Goal: Task Accomplishment & Management: Complete application form

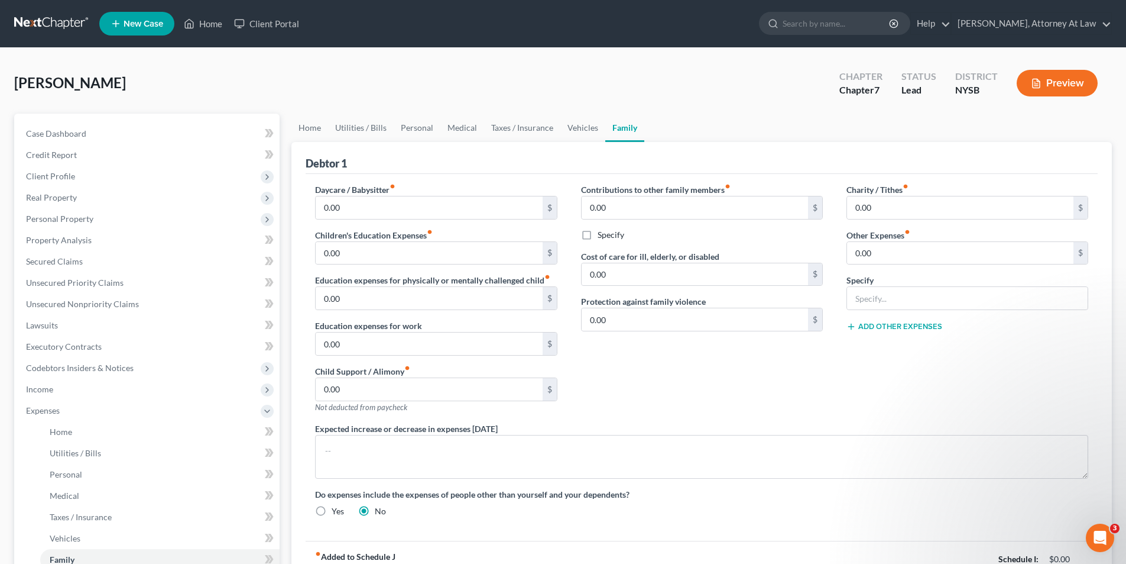
click at [1044, 83] on button "Preview" at bounding box center [1057, 83] width 81 height 27
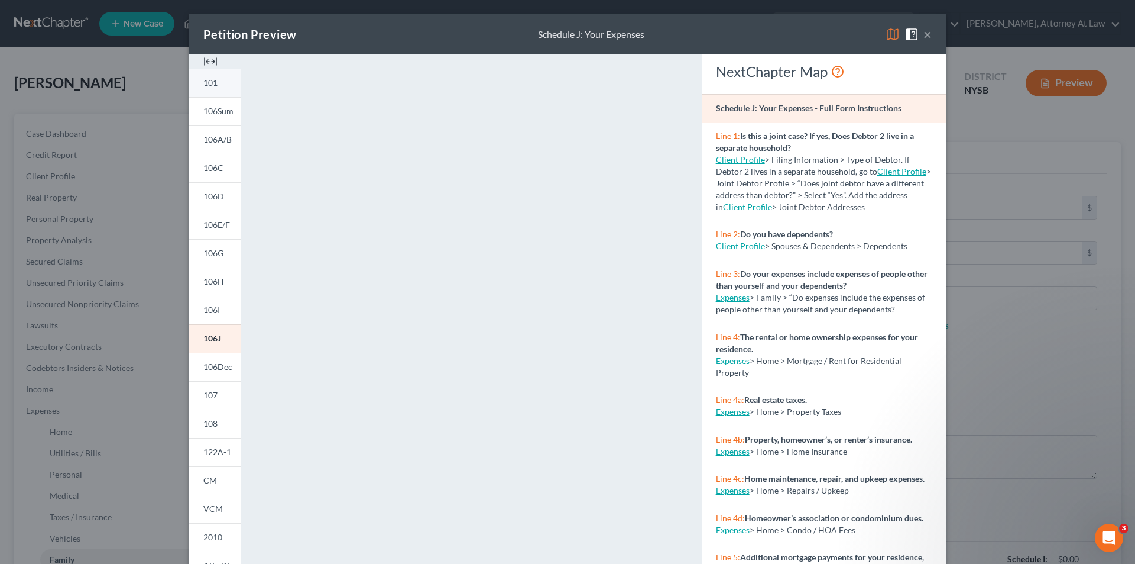
click at [208, 88] on link "101" at bounding box center [215, 83] width 52 height 28
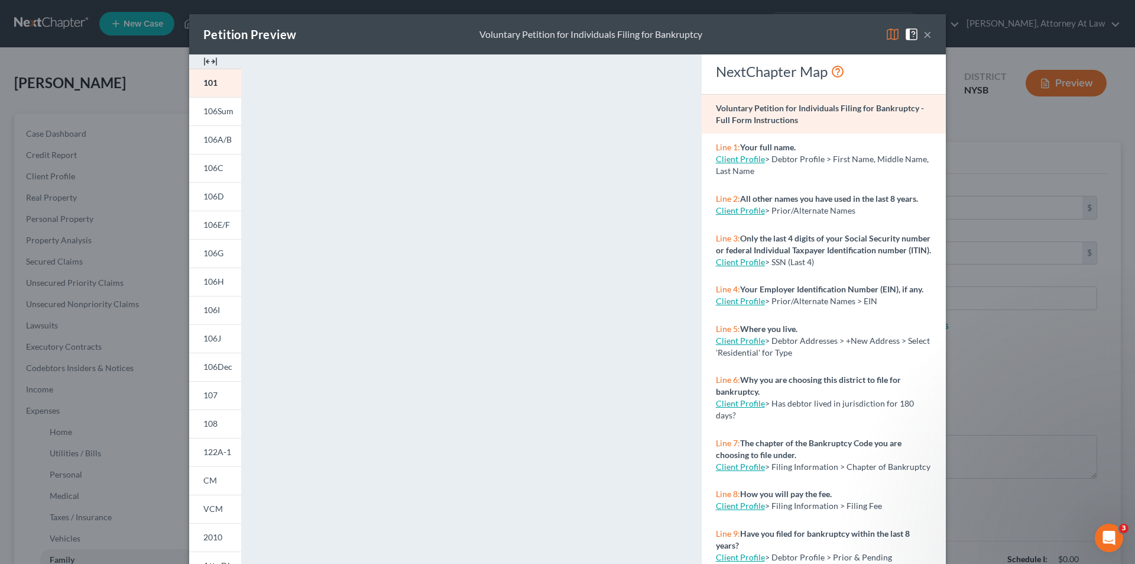
click at [924, 32] on button "×" at bounding box center [928, 34] width 8 height 14
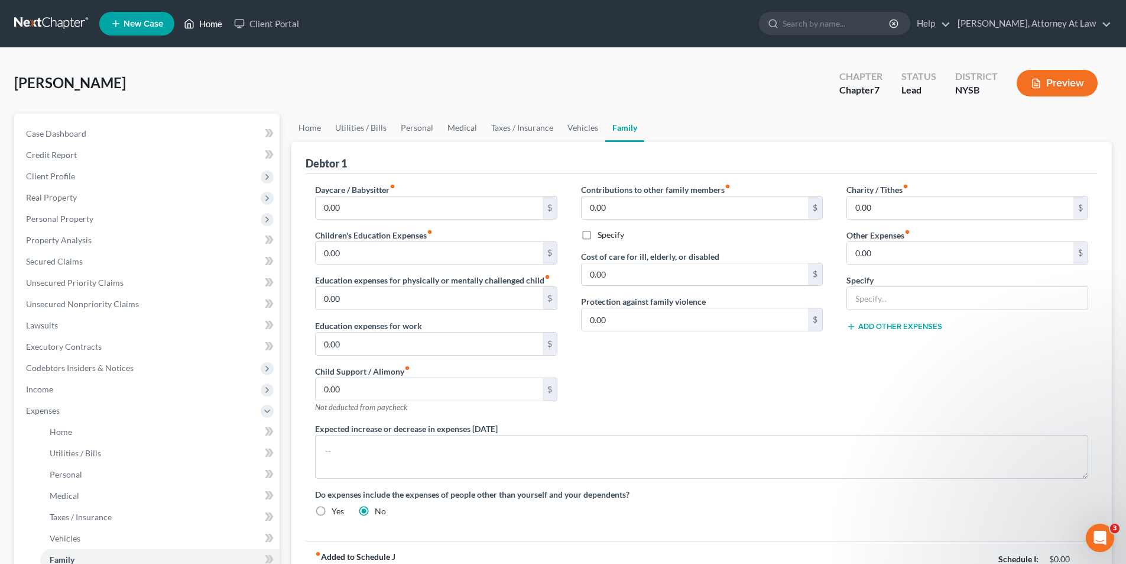
click at [193, 28] on icon at bounding box center [190, 24] width 8 height 9
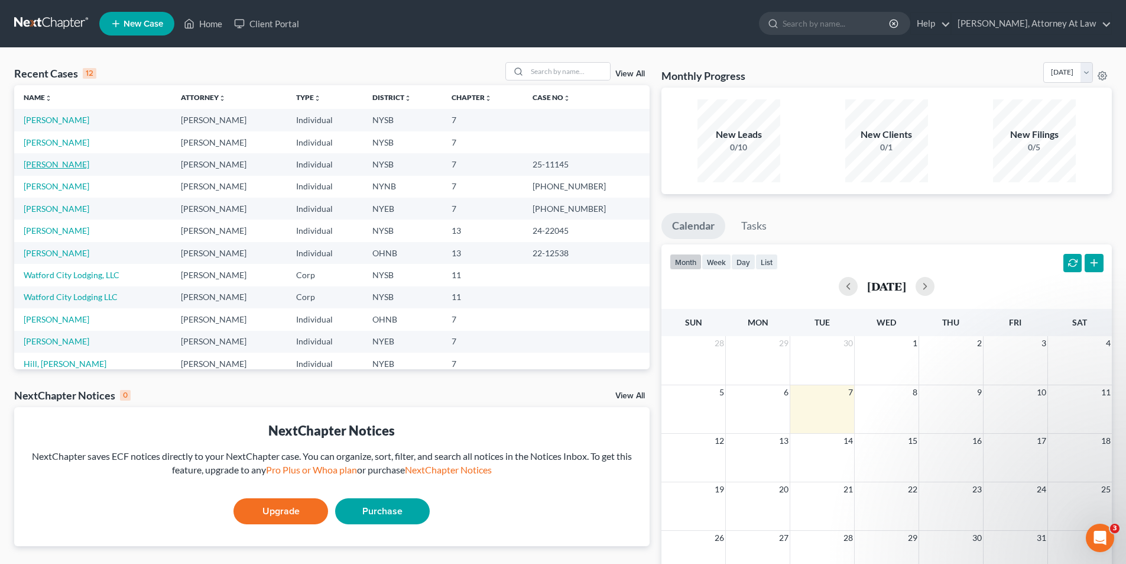
click at [43, 164] on link "[PERSON_NAME]" at bounding box center [57, 164] width 66 height 10
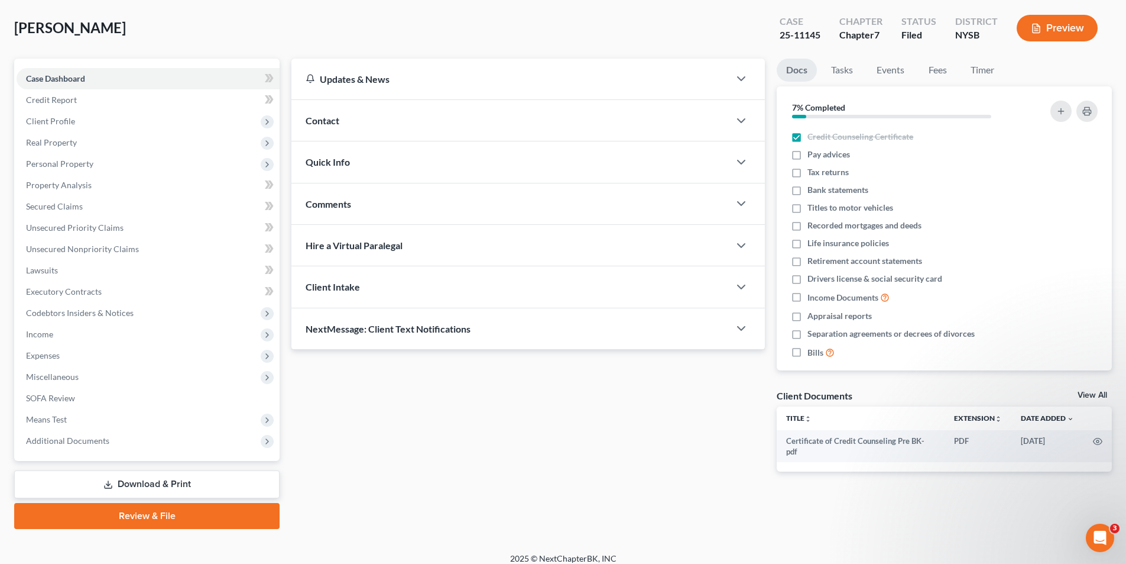
scroll to position [59, 0]
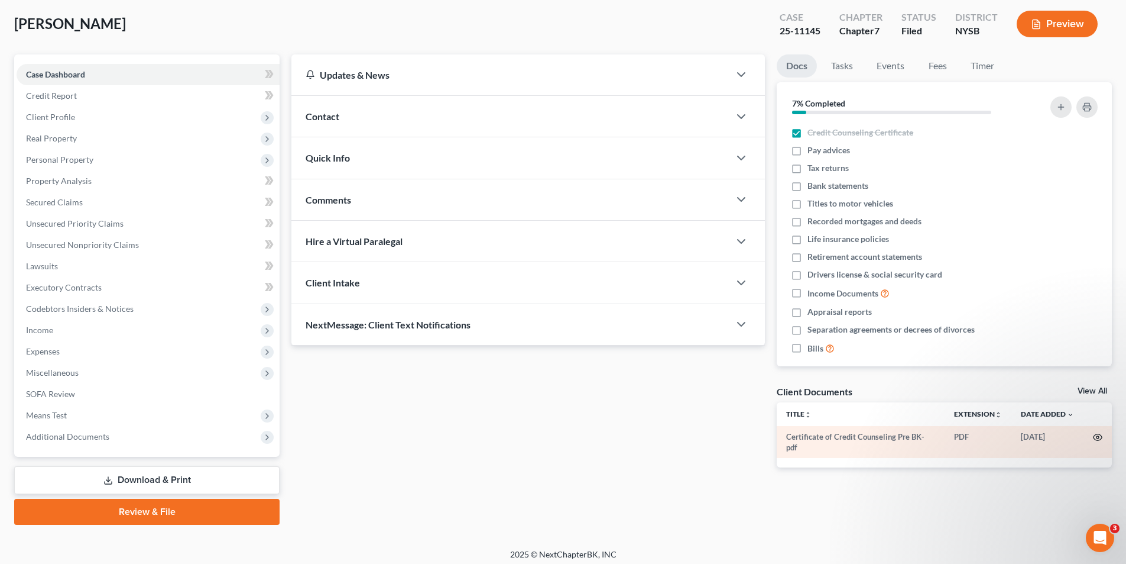
click at [1100, 440] on icon "button" at bounding box center [1097, 436] width 9 height 9
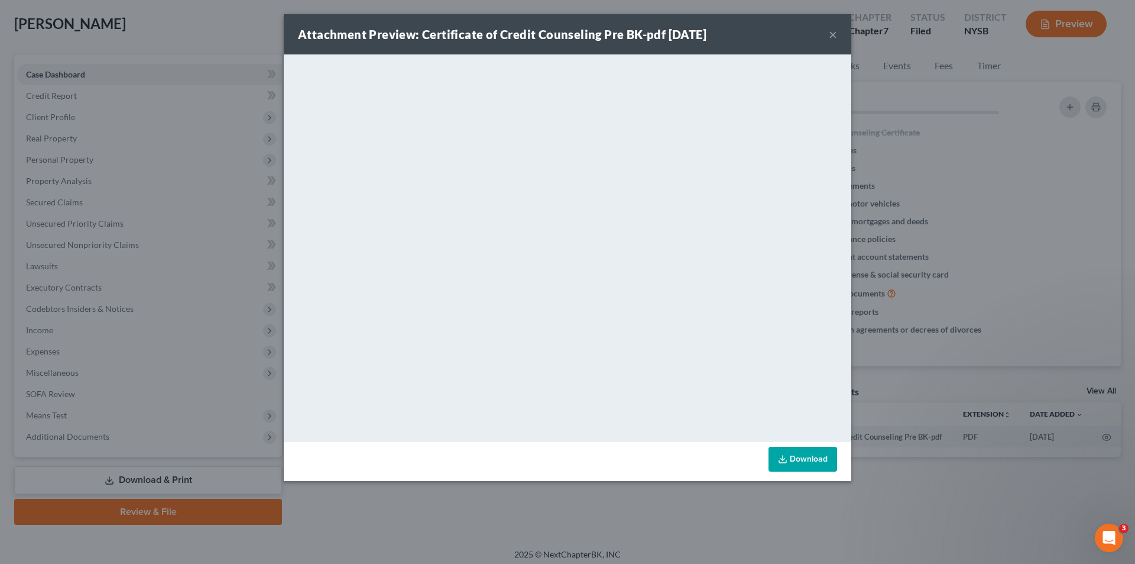
click at [830, 38] on button "×" at bounding box center [833, 34] width 8 height 14
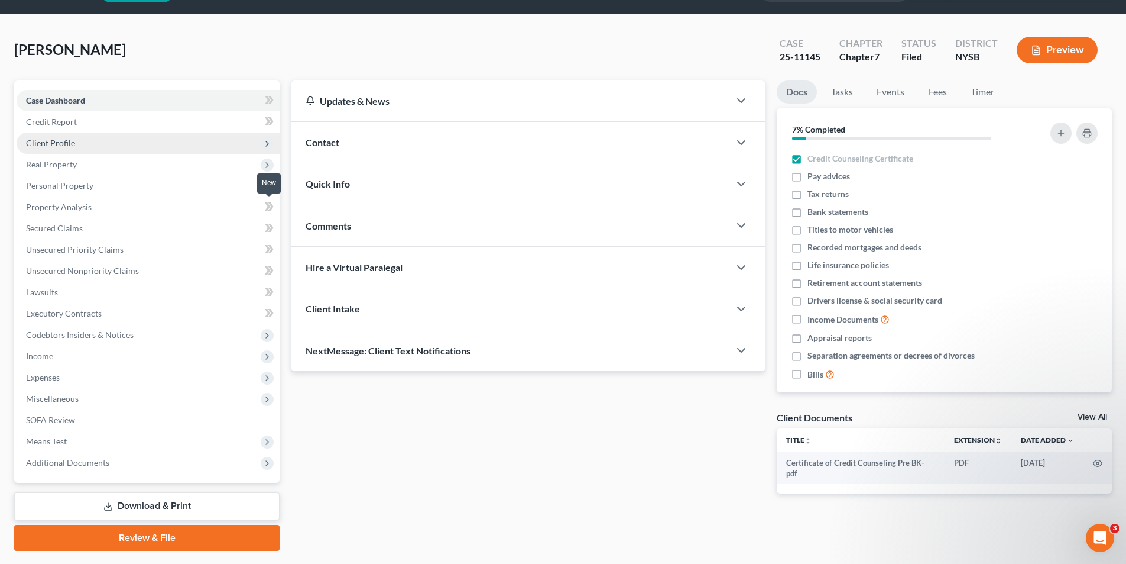
scroll to position [0, 0]
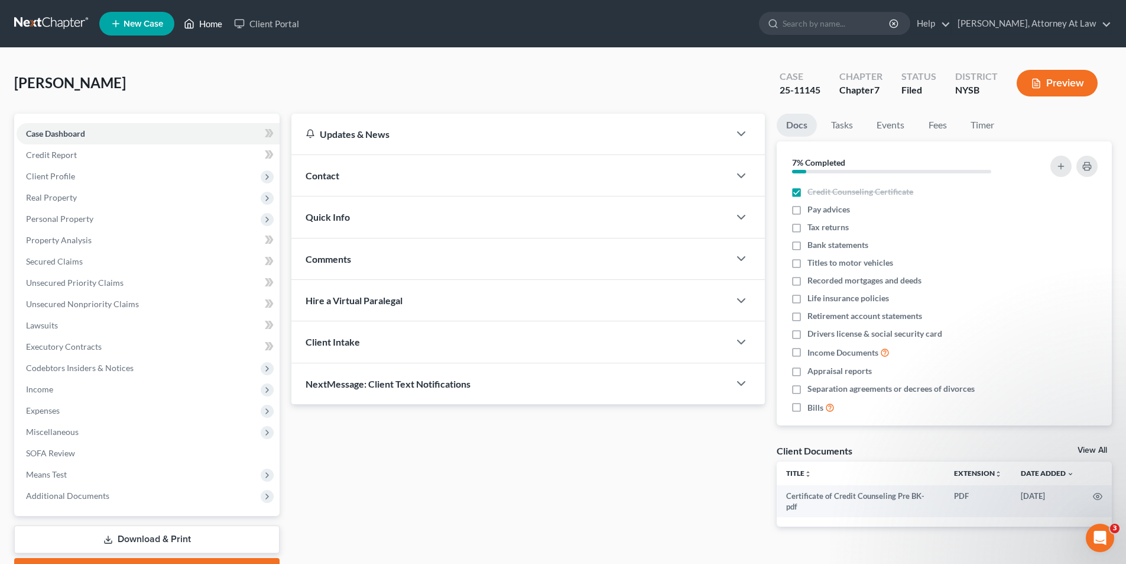
click at [221, 30] on link "Home" at bounding box center [203, 23] width 50 height 21
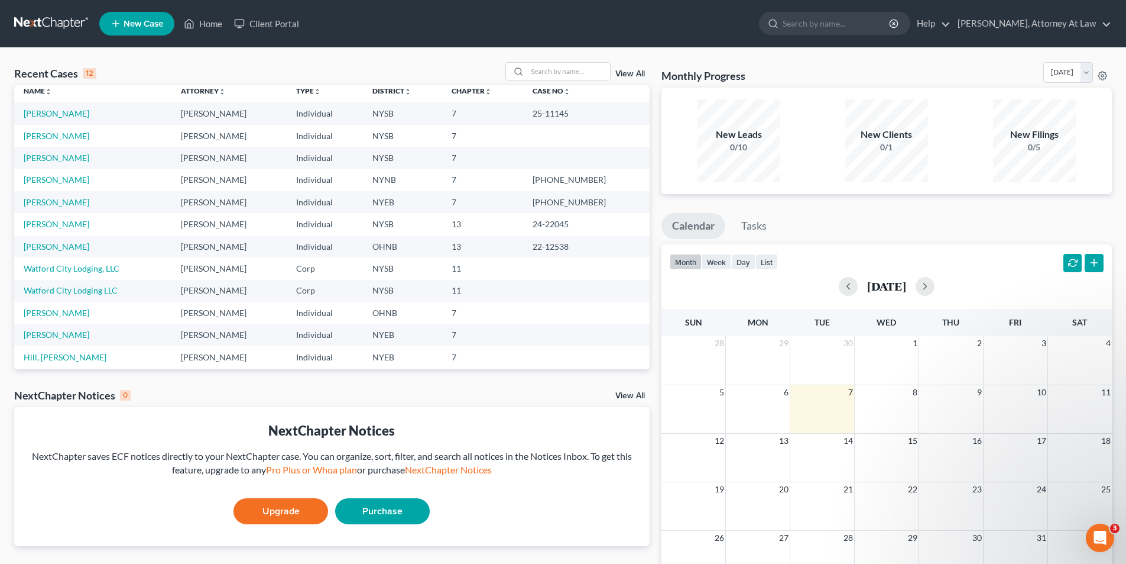
scroll to position [15, 0]
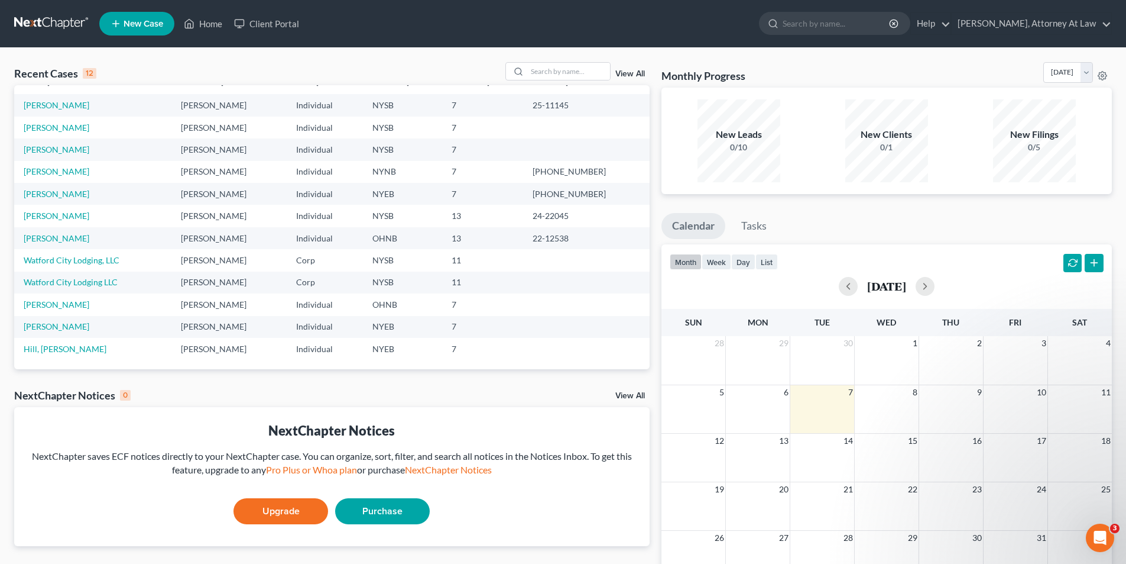
drag, startPoint x: 168, startPoint y: 339, endPoint x: 156, endPoint y: 390, distance: 52.3
click at [156, 390] on div "NextChapter Notices 0 View All" at bounding box center [332, 397] width 636 height 19
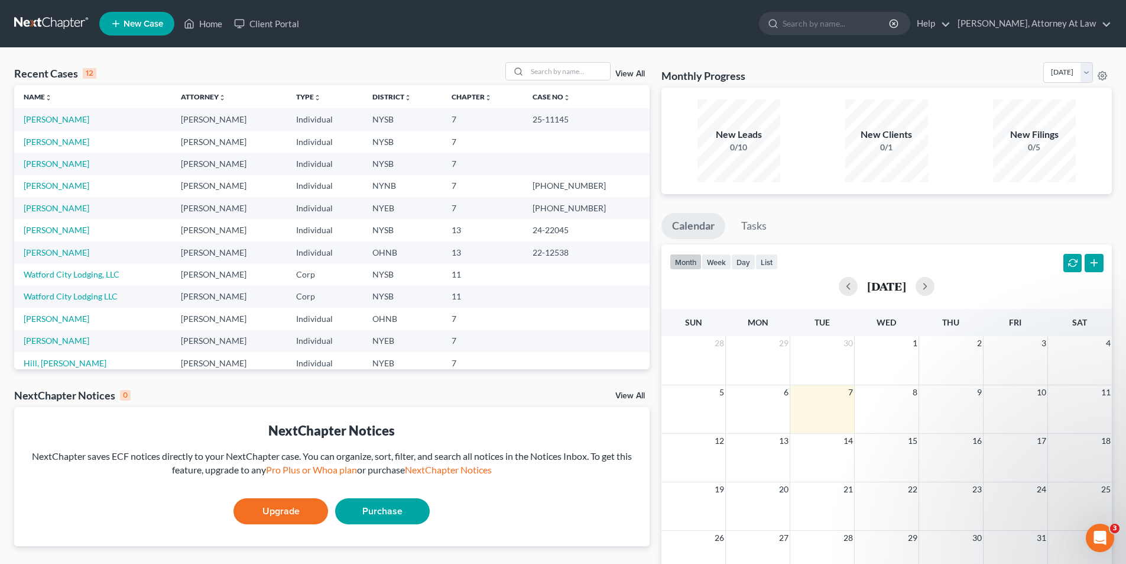
scroll to position [0, 0]
click at [77, 143] on link "[PERSON_NAME]" at bounding box center [57, 142] width 66 height 10
select select "10"
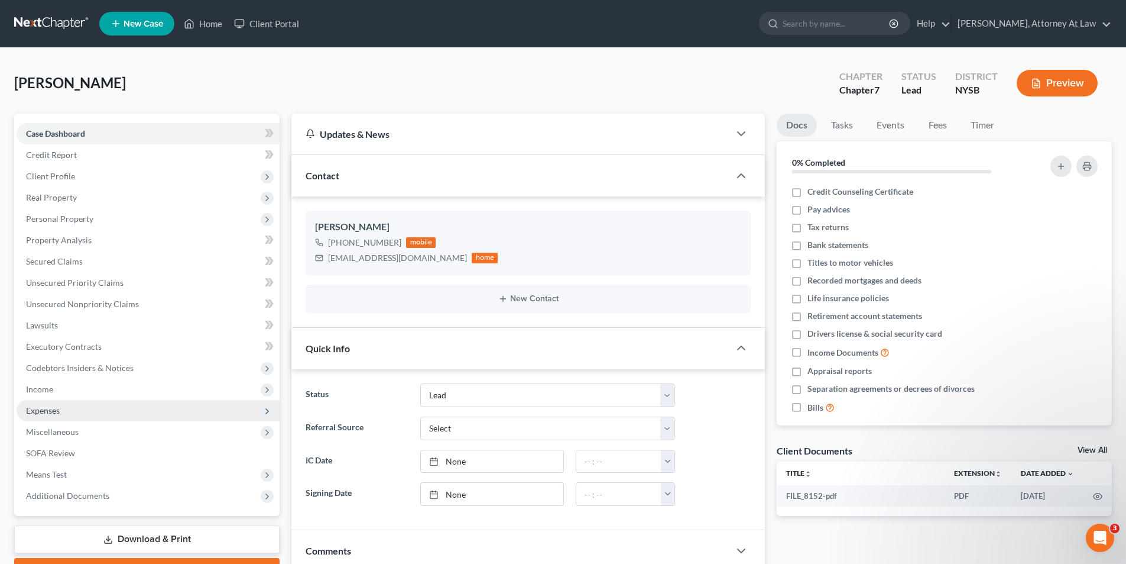
click at [95, 404] on span "Expenses" at bounding box center [148, 410] width 263 height 21
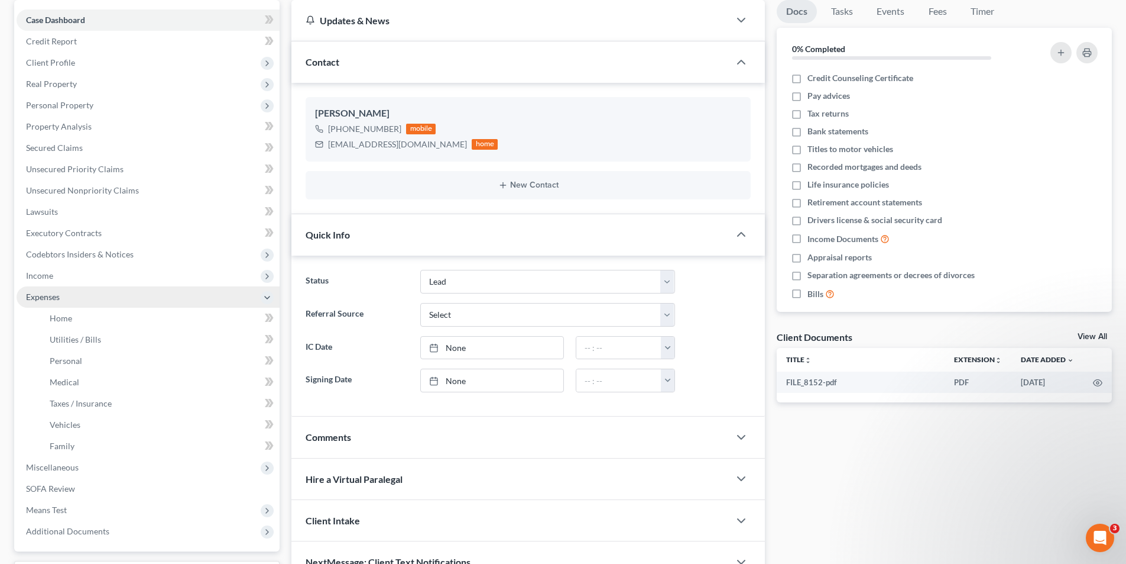
scroll to position [118, 0]
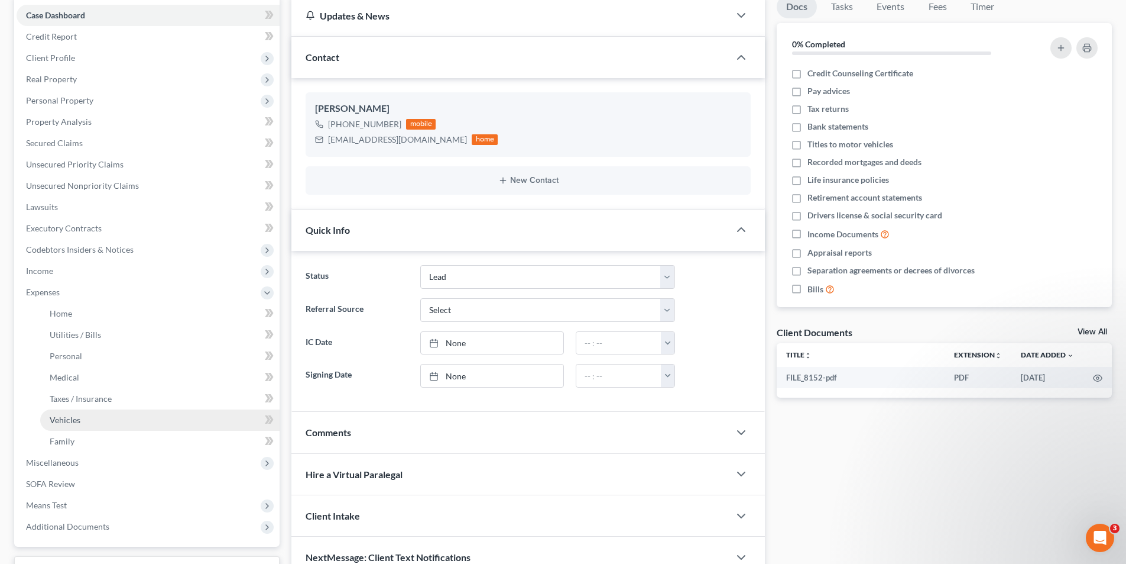
click at [113, 419] on link "Vehicles" at bounding box center [159, 419] width 239 height 21
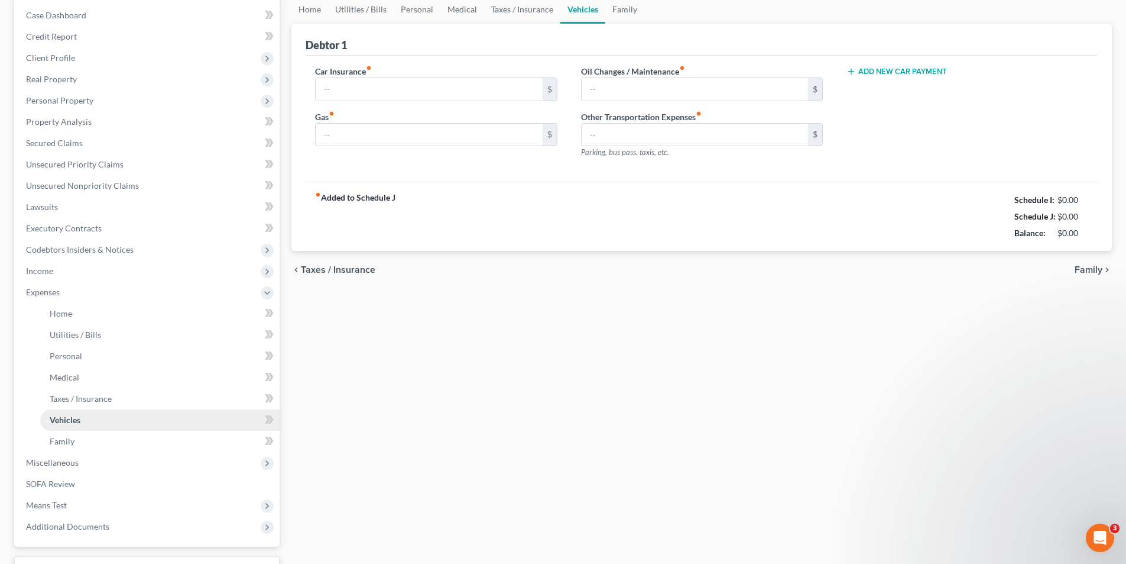
scroll to position [5, 0]
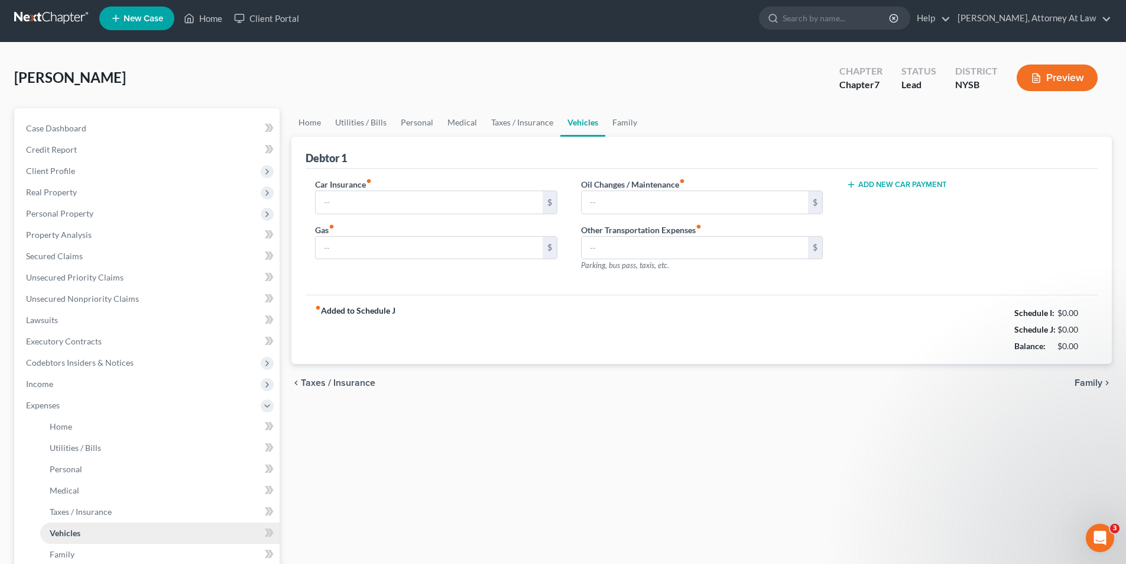
type input "0.00"
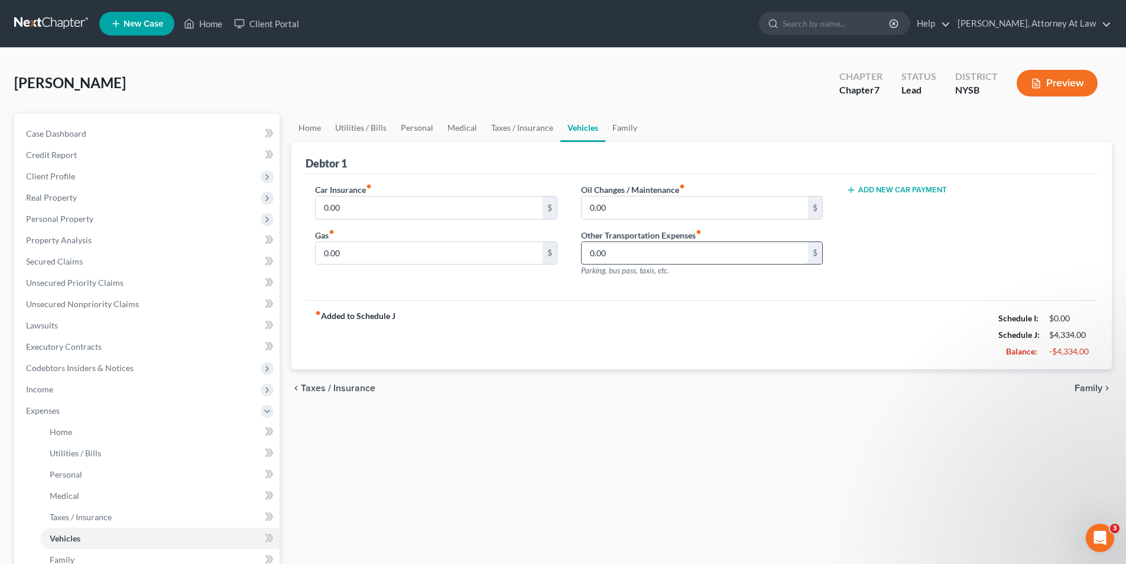
click at [608, 254] on input "0.00" at bounding box center [695, 253] width 226 height 22
type input "500.00"
click at [656, 296] on div "Car Insurance fiber_manual_record 0.00 $ Gas fiber_manual_record 0.00 $ Oil Cha…" at bounding box center [702, 237] width 792 height 127
click at [652, 305] on div "fiber_manual_record Added to Schedule J Schedule I: $0.00 Schedule J: $4,834.00…" at bounding box center [702, 334] width 792 height 69
click at [117, 402] on span "Expenses" at bounding box center [148, 410] width 263 height 21
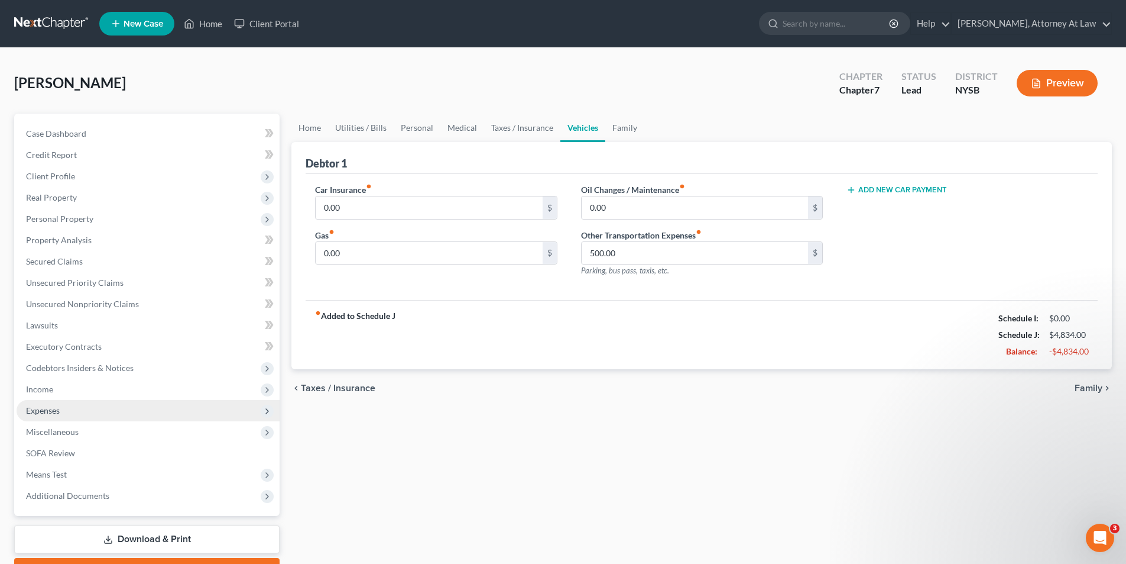
click at [118, 402] on span "Expenses" at bounding box center [148, 410] width 263 height 21
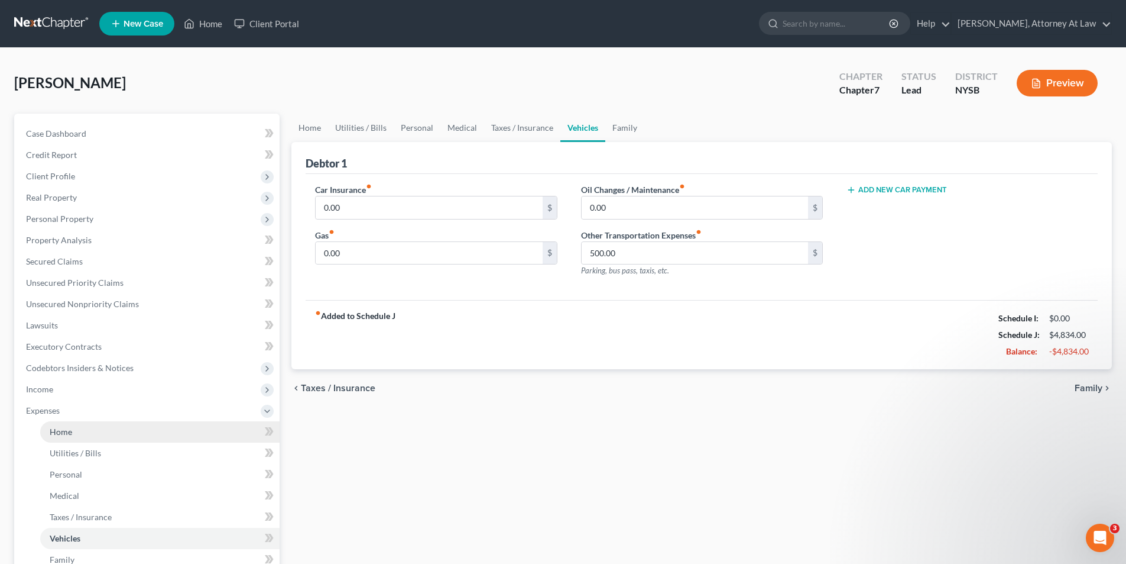
click at [121, 436] on link "Home" at bounding box center [159, 431] width 239 height 21
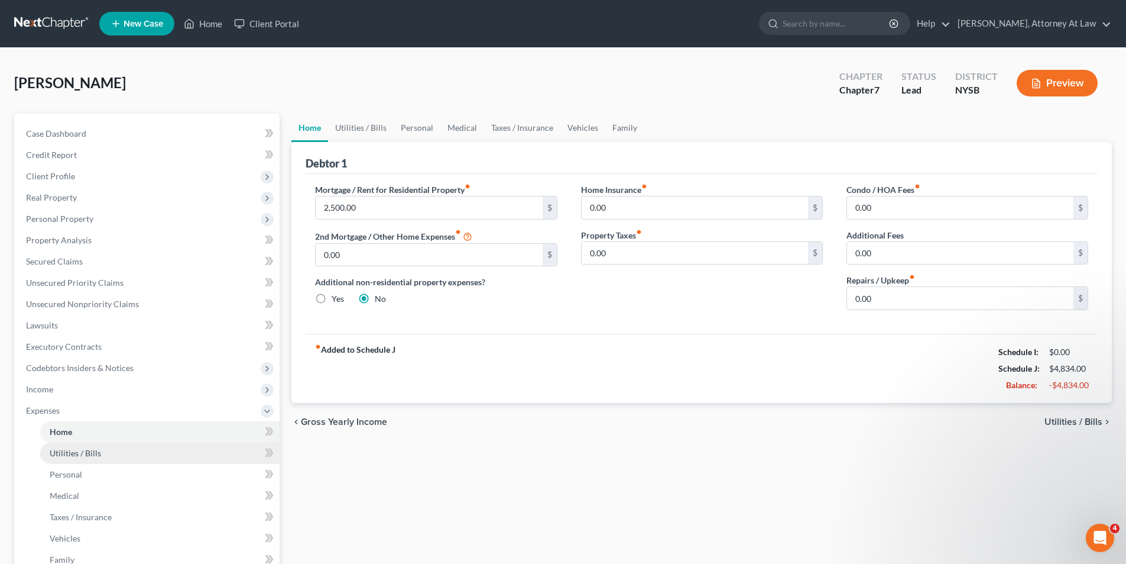
click at [125, 456] on link "Utilities / Bills" at bounding box center [159, 452] width 239 height 21
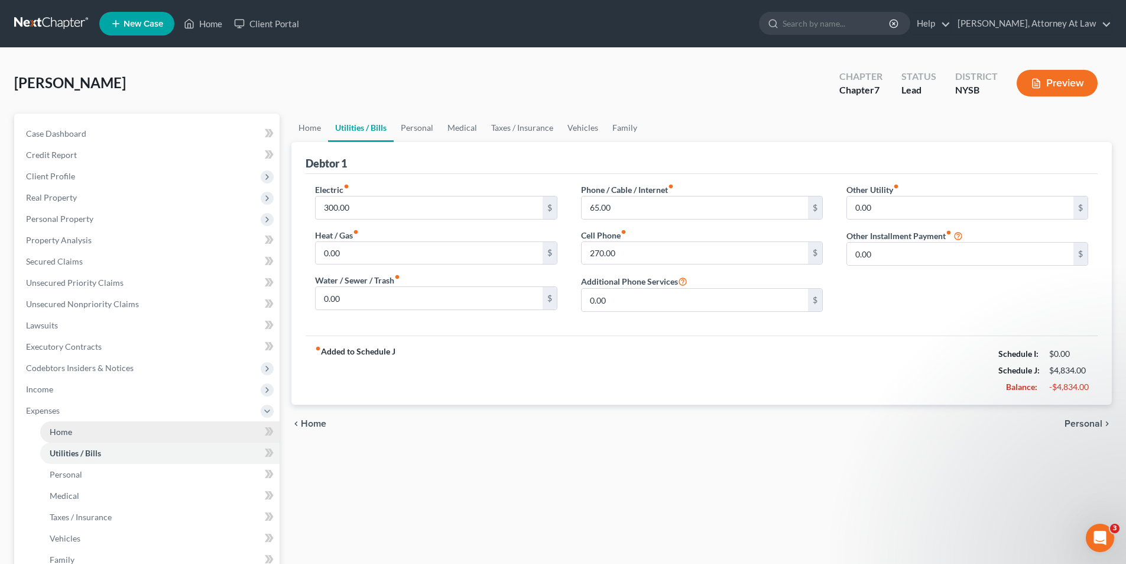
click at [129, 441] on link "Home" at bounding box center [159, 431] width 239 height 21
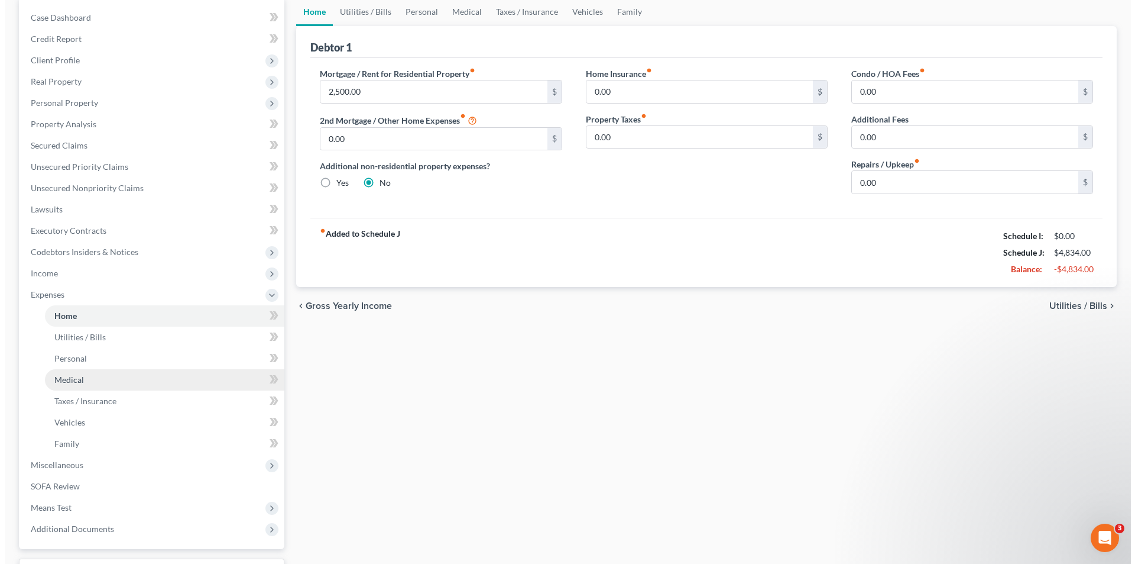
scroll to position [118, 0]
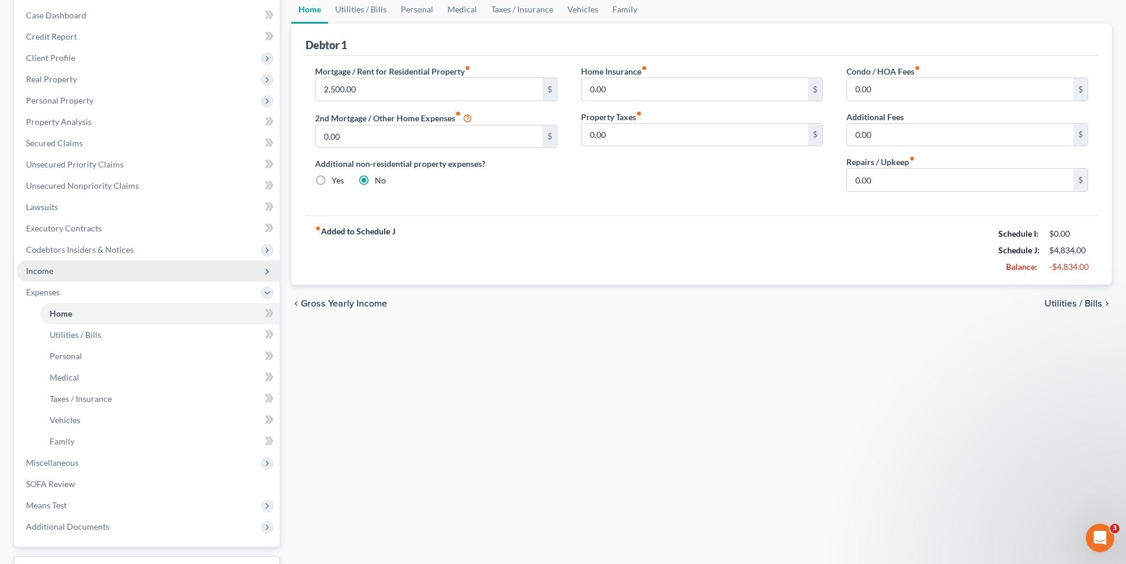
click at [135, 267] on span "Income" at bounding box center [148, 270] width 263 height 21
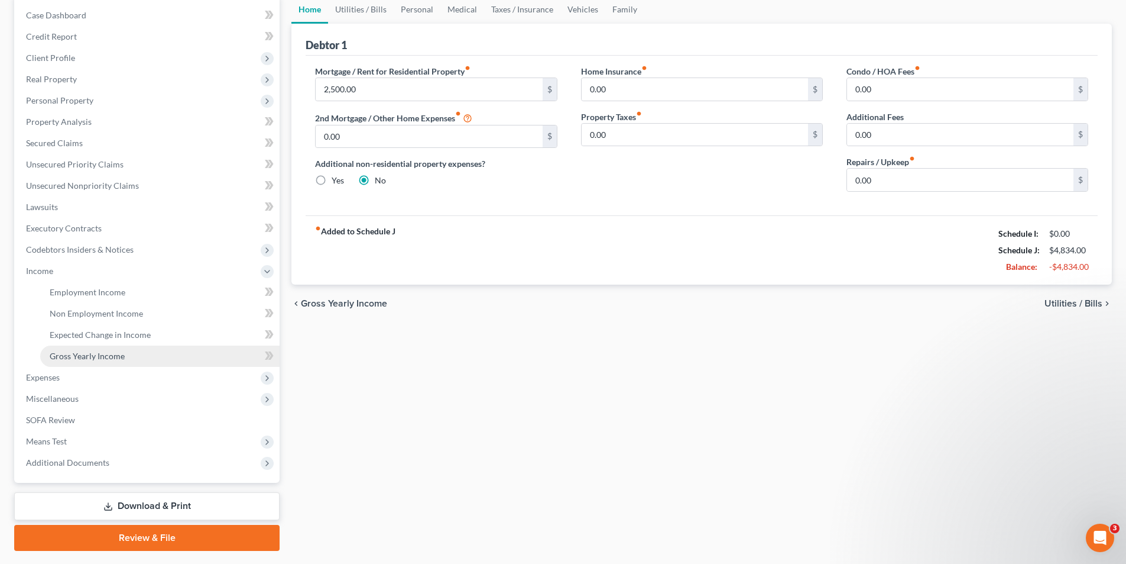
click at [135, 351] on link "Gross Yearly Income" at bounding box center [159, 355] width 239 height 21
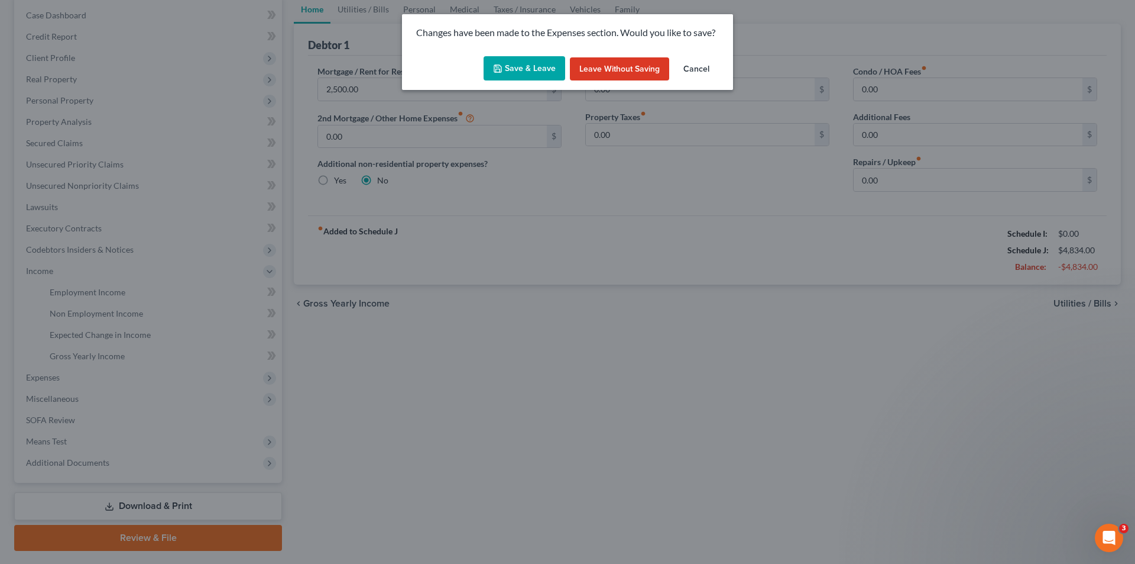
click at [501, 70] on icon "button" at bounding box center [497, 68] width 9 height 9
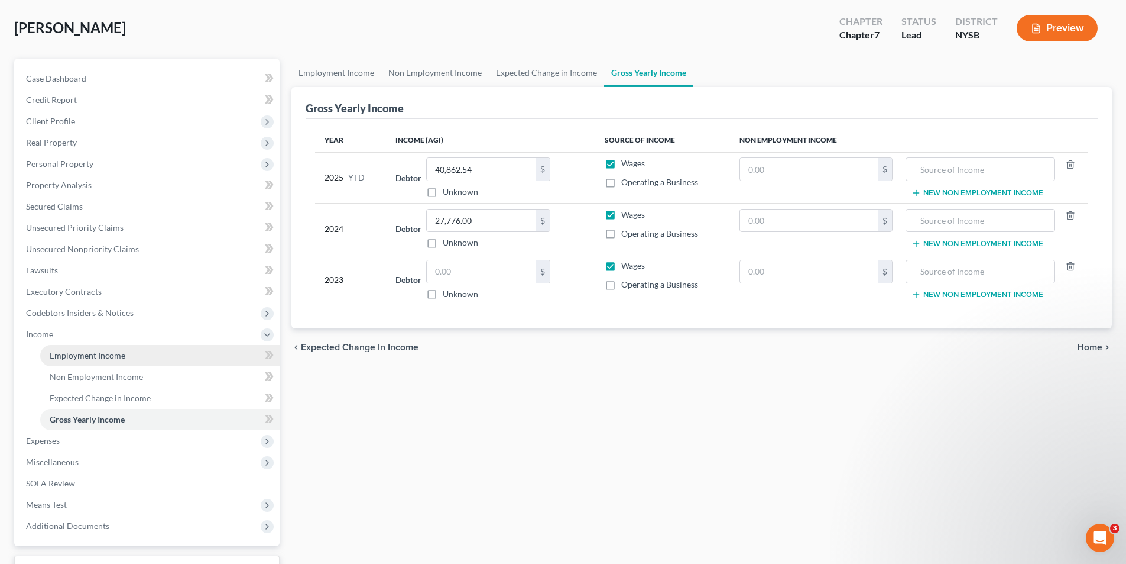
scroll to position [59, 0]
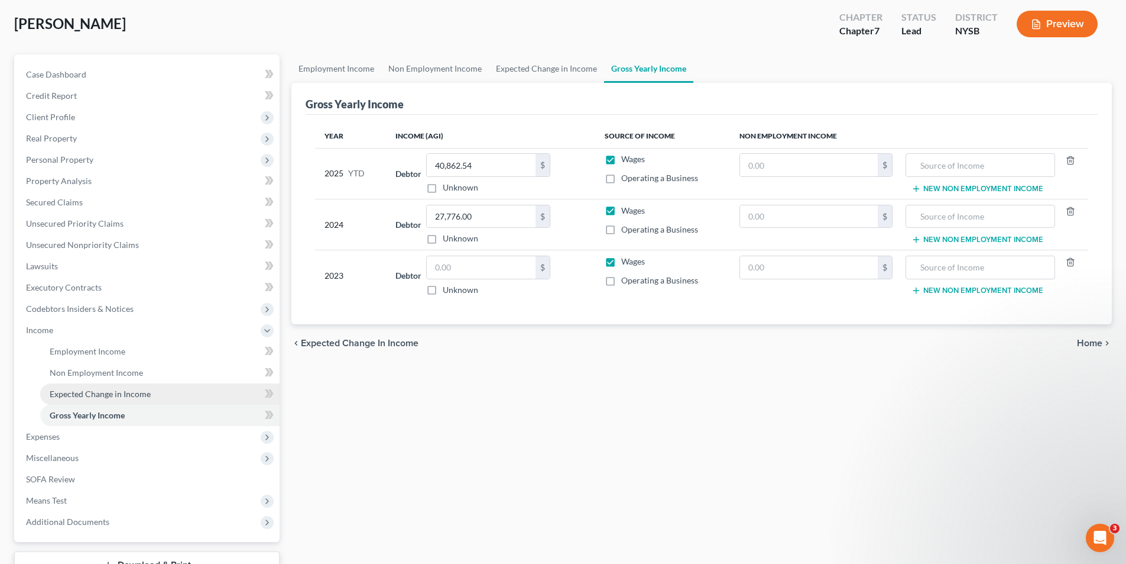
click at [169, 389] on link "Expected Change in Income" at bounding box center [159, 393] width 239 height 21
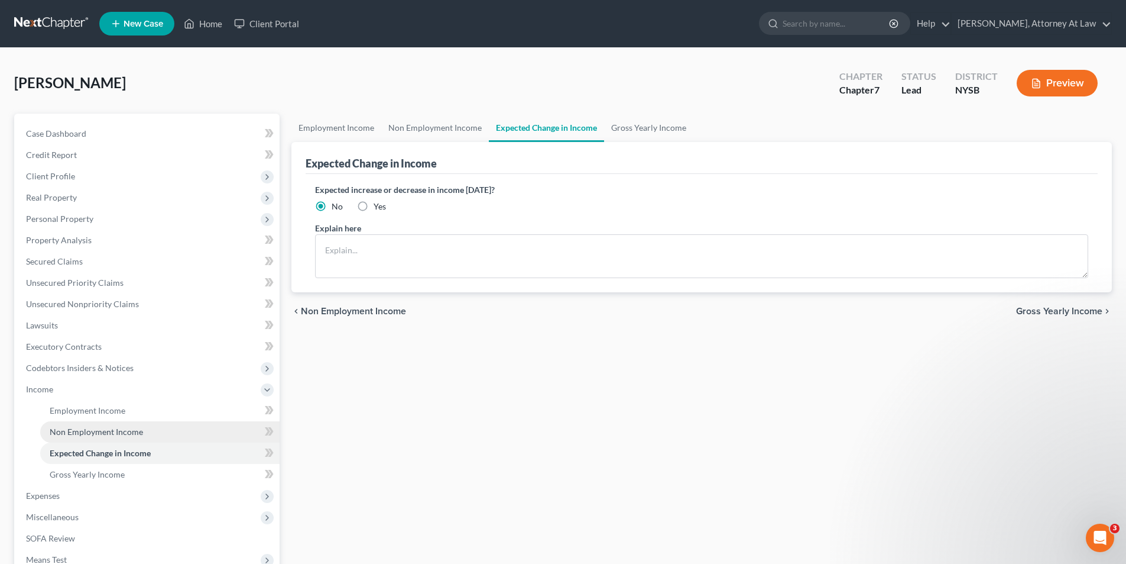
click at [153, 429] on link "Non Employment Income" at bounding box center [159, 431] width 239 height 21
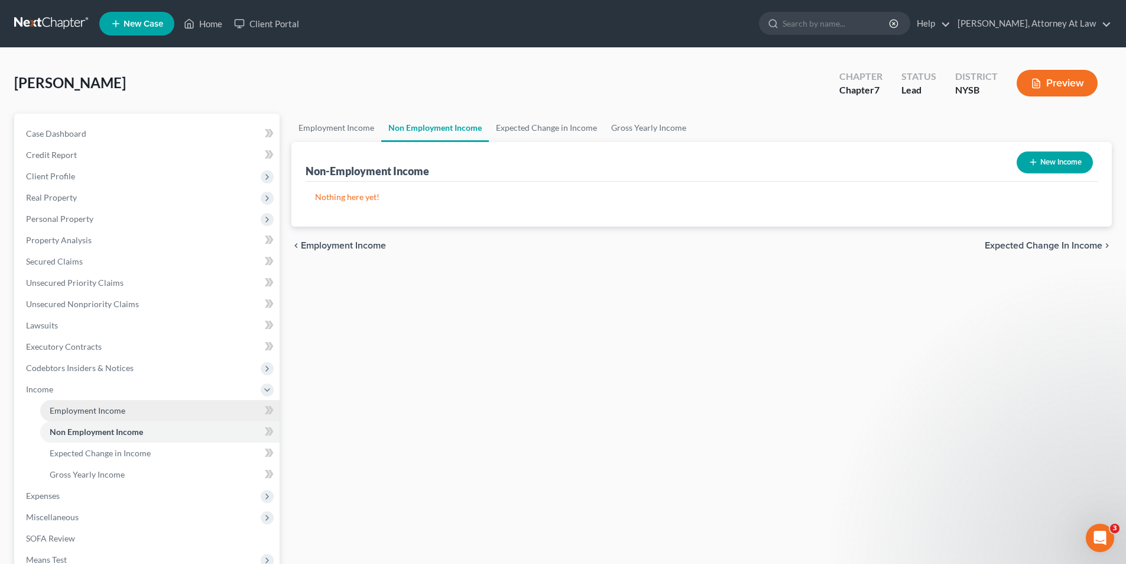
click at [160, 418] on link "Employment Income" at bounding box center [159, 410] width 239 height 21
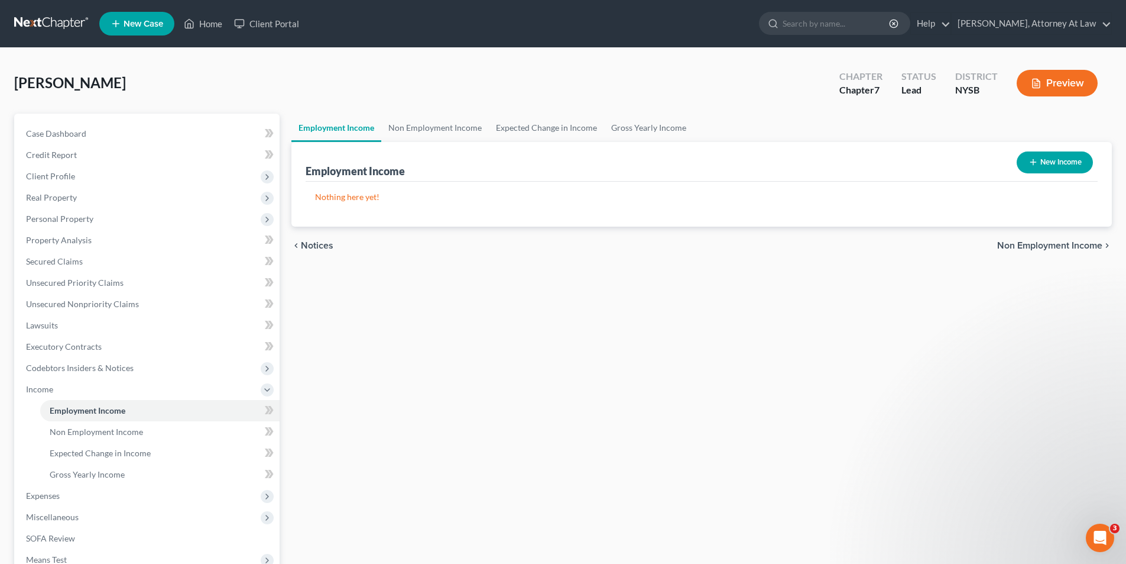
click at [1047, 167] on button "New Income" at bounding box center [1055, 162] width 76 height 22
select select "0"
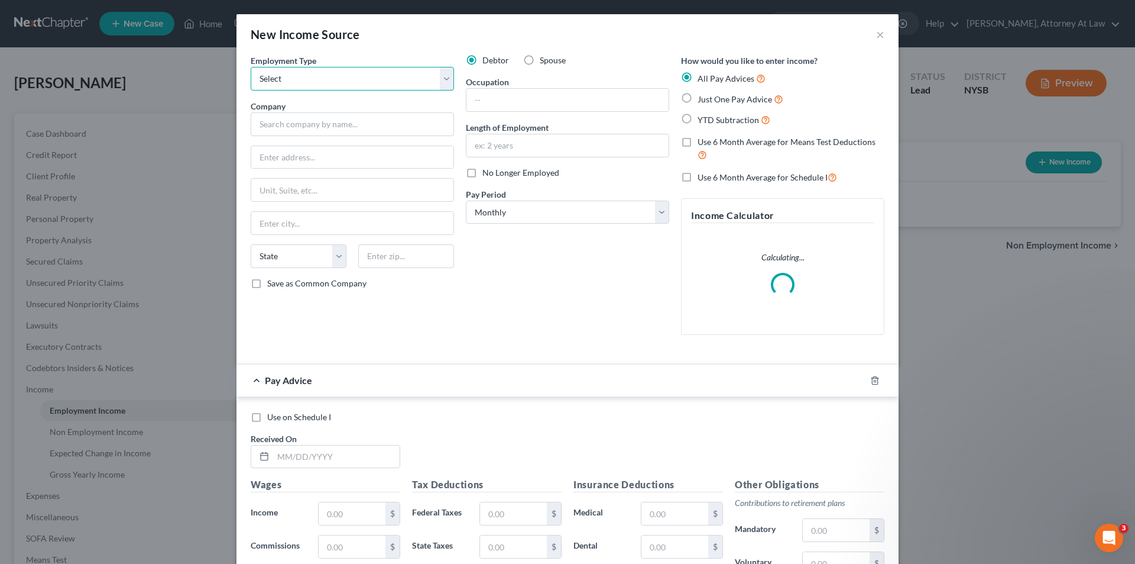
click at [349, 73] on select "Select Full or [DEMOGRAPHIC_DATA] Employment Self Employment" at bounding box center [352, 79] width 203 height 24
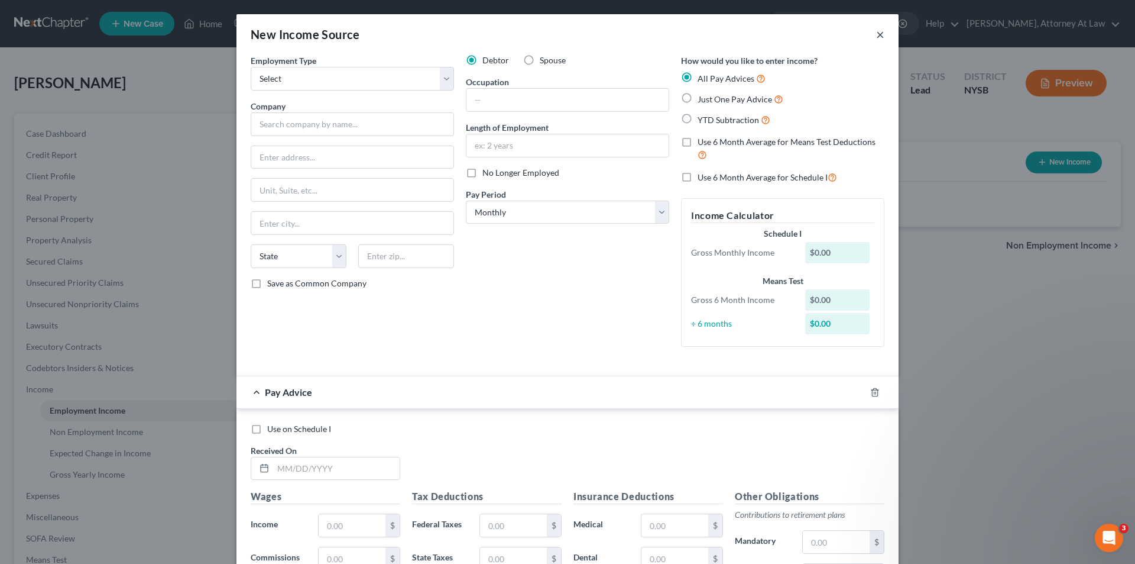
click at [876, 41] on button "×" at bounding box center [880, 34] width 8 height 14
